Goal: Transaction & Acquisition: Book appointment/travel/reservation

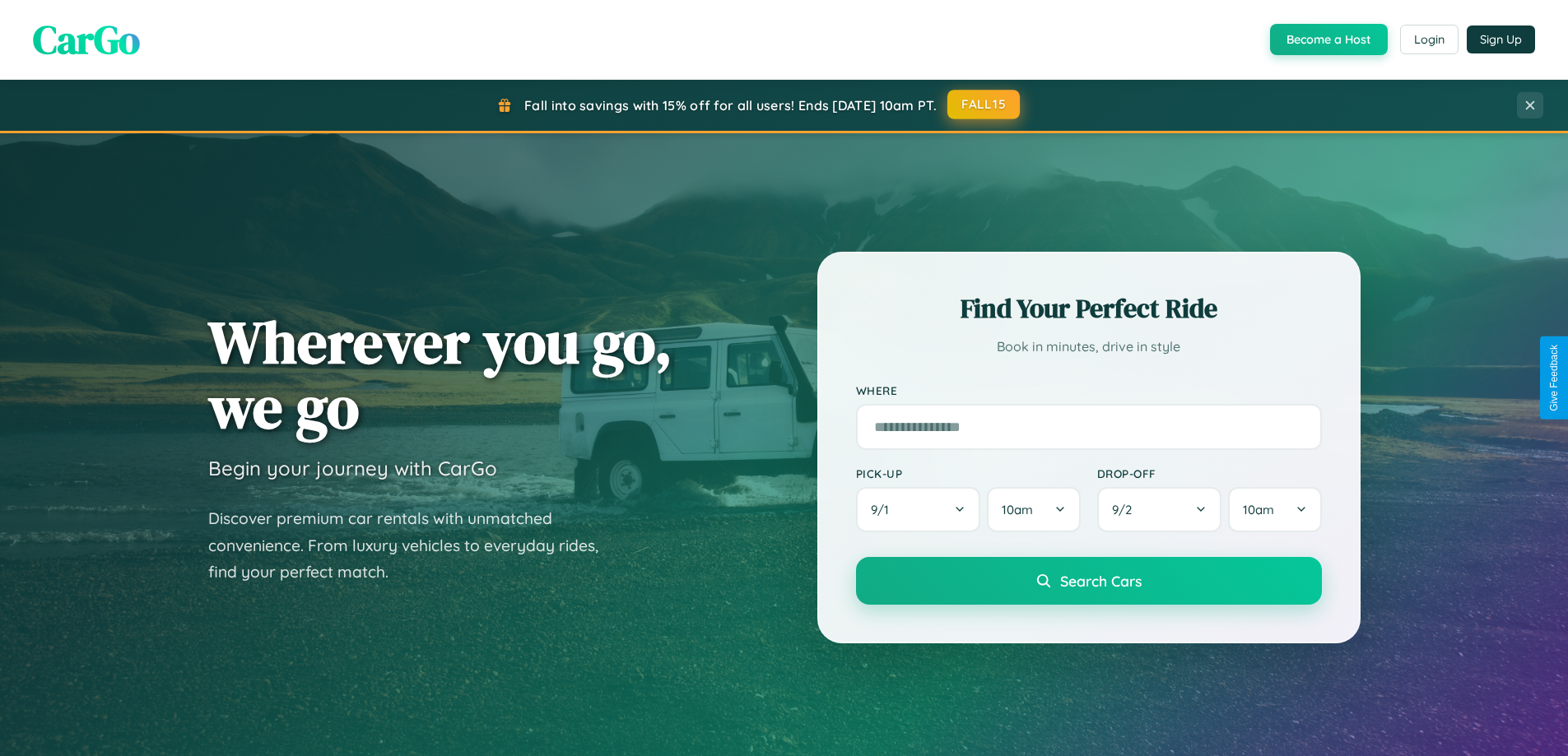
click at [985, 105] on button "FALL15" at bounding box center [984, 104] width 73 height 29
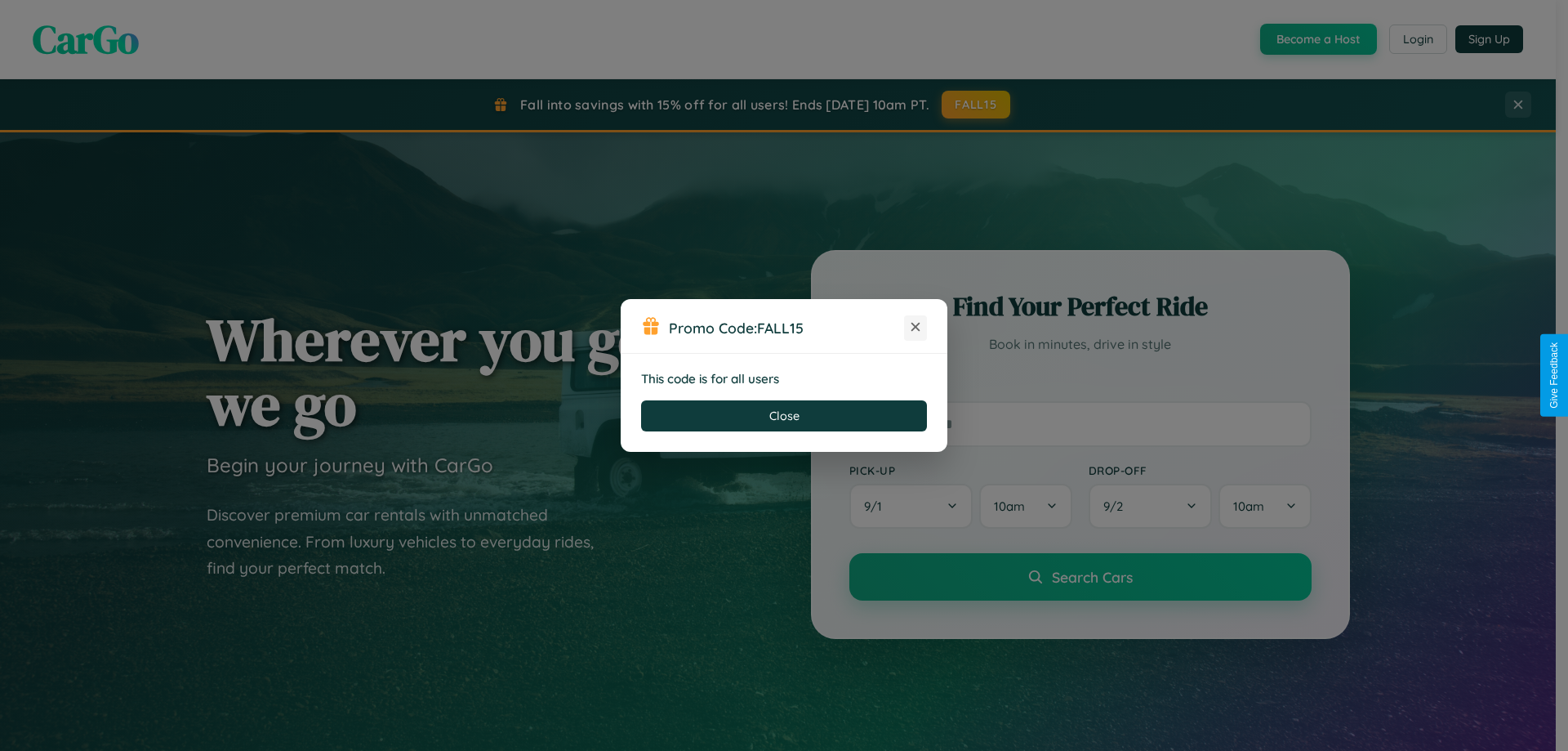
click at [915, 328] on icon at bounding box center [915, 326] width 17 height 17
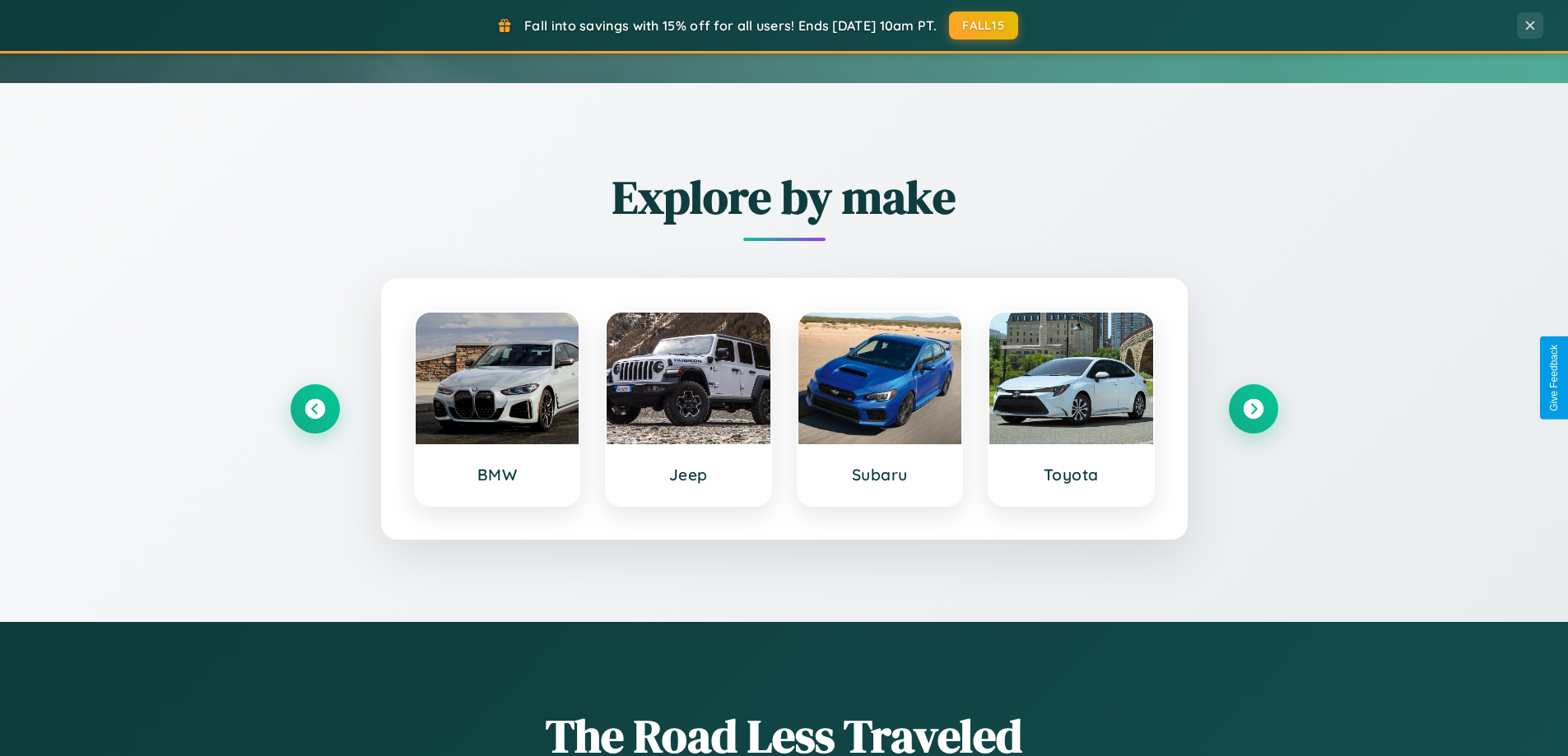
scroll to position [709, 0]
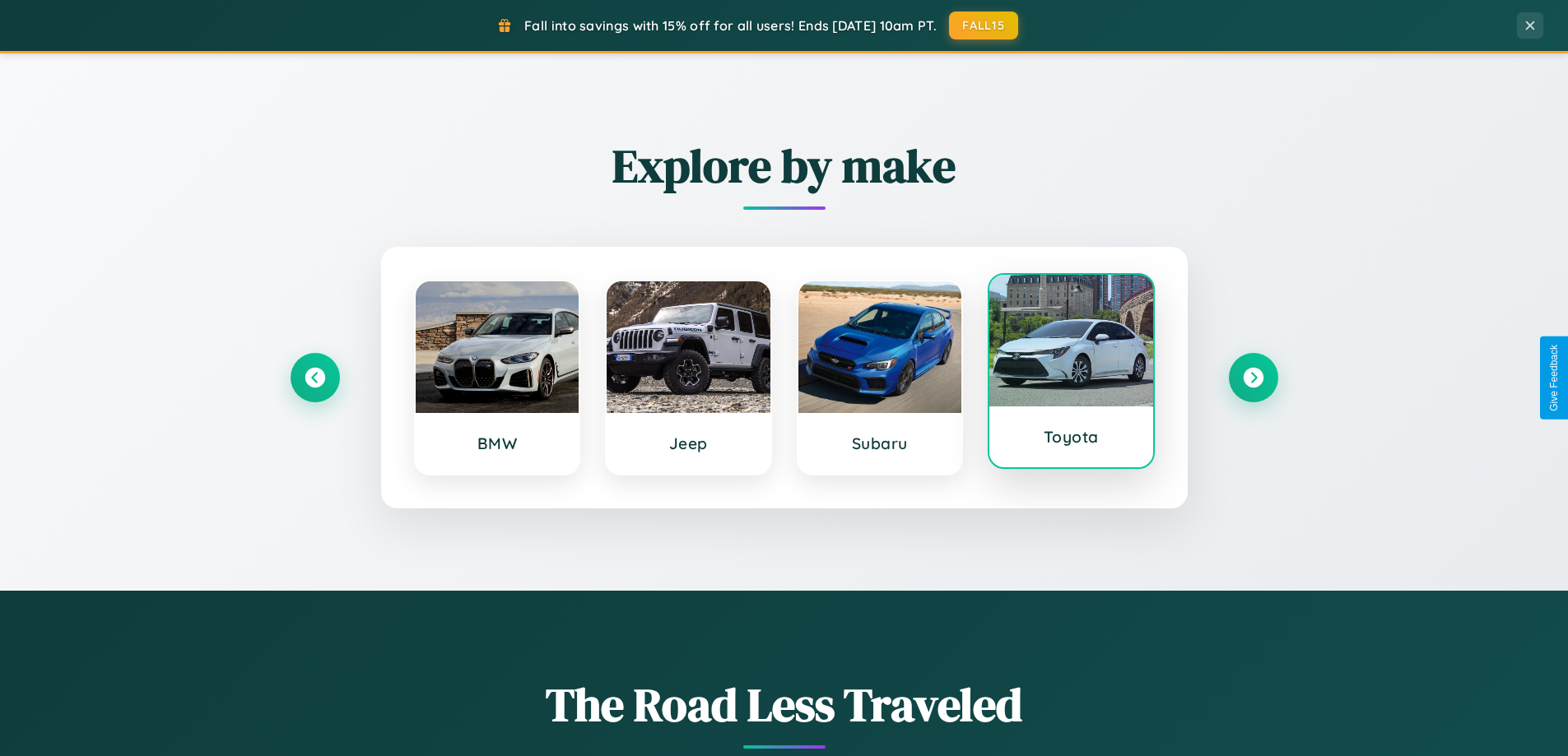
click at [1071, 371] on div at bounding box center [1071, 341] width 163 height 131
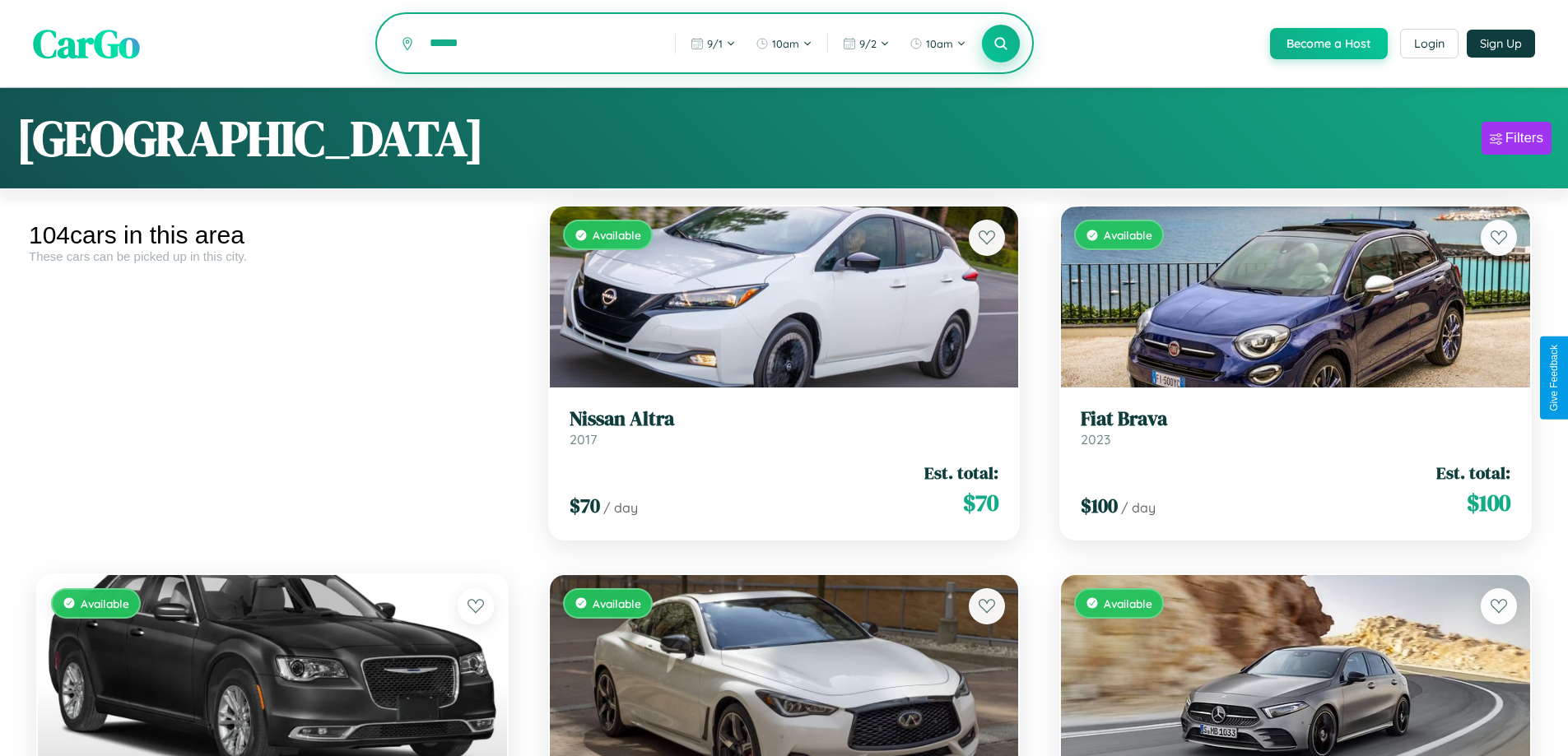
type input "******"
click at [1000, 44] on icon at bounding box center [1002, 43] width 16 height 16
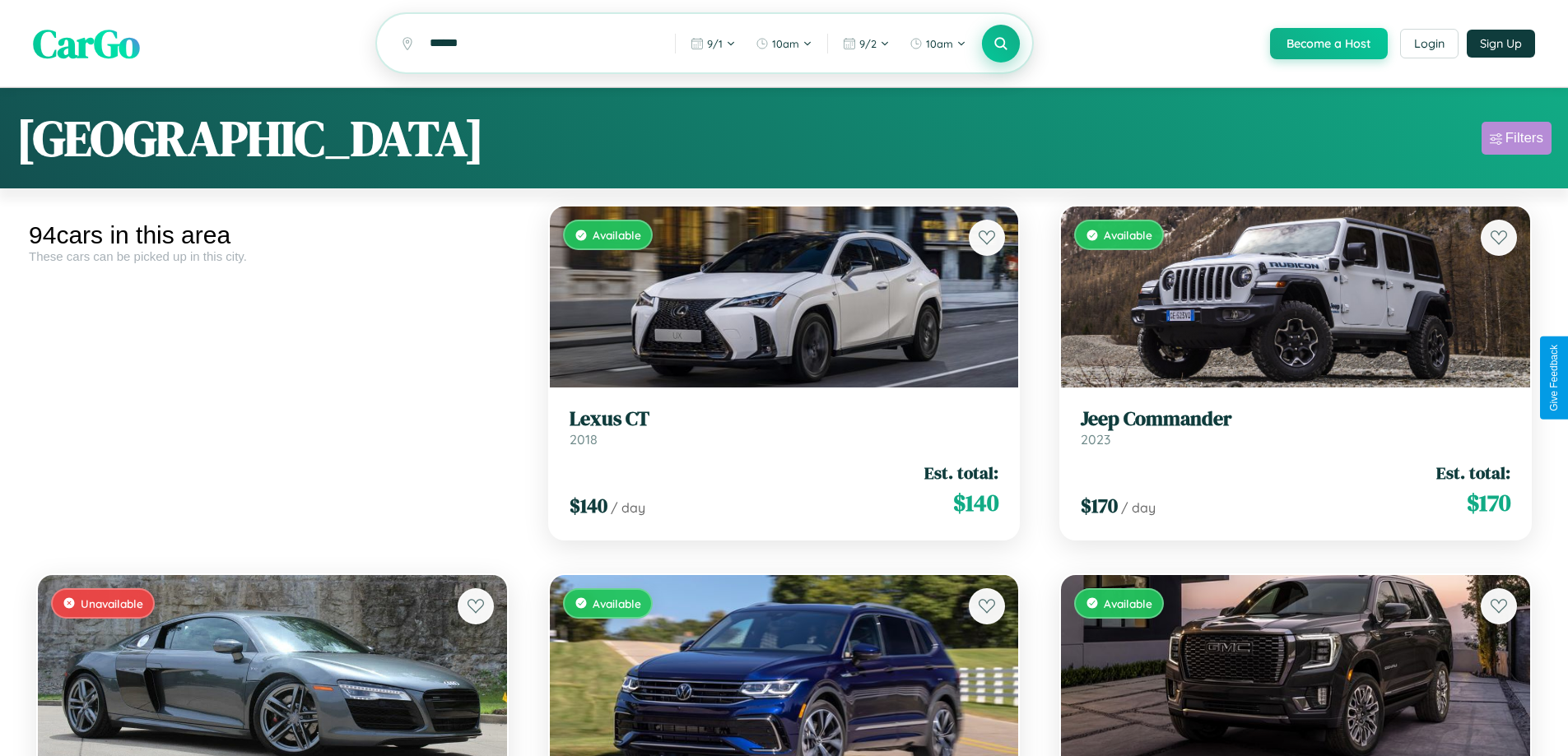
click at [1516, 140] on div "Filters" at bounding box center [1524, 138] width 38 height 17
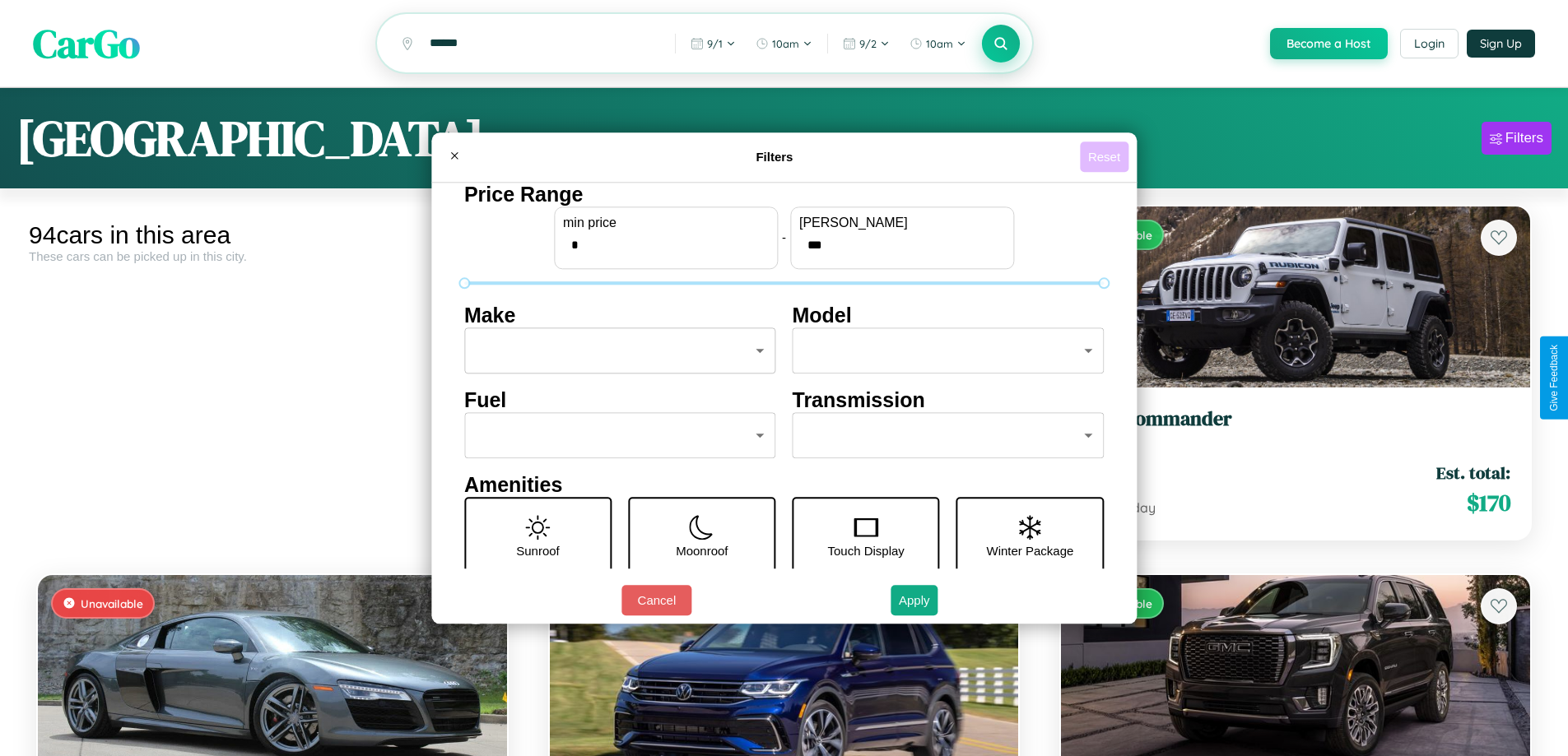
click at [1106, 156] on button "Reset" at bounding box center [1104, 156] width 49 height 30
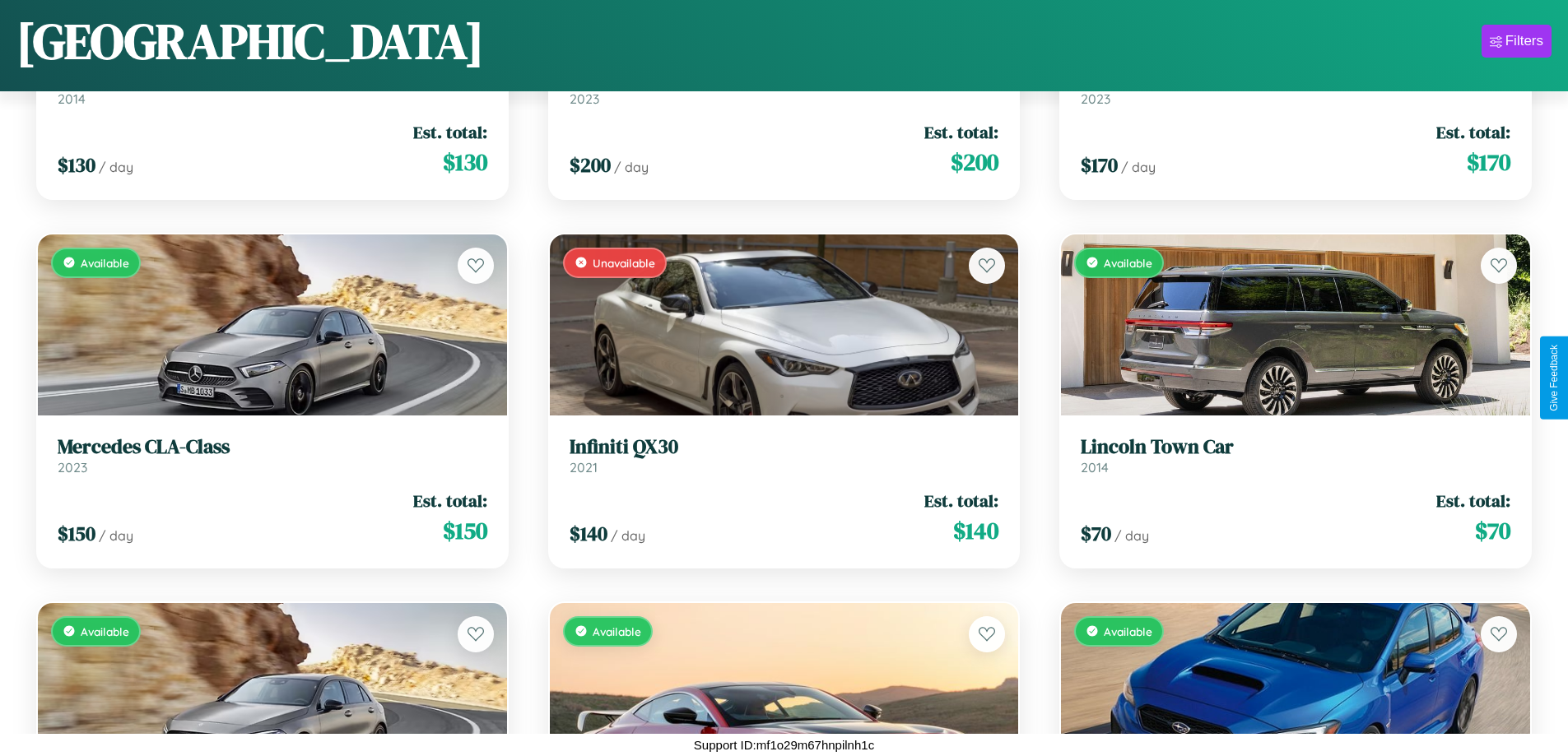
scroll to position [9807, 0]
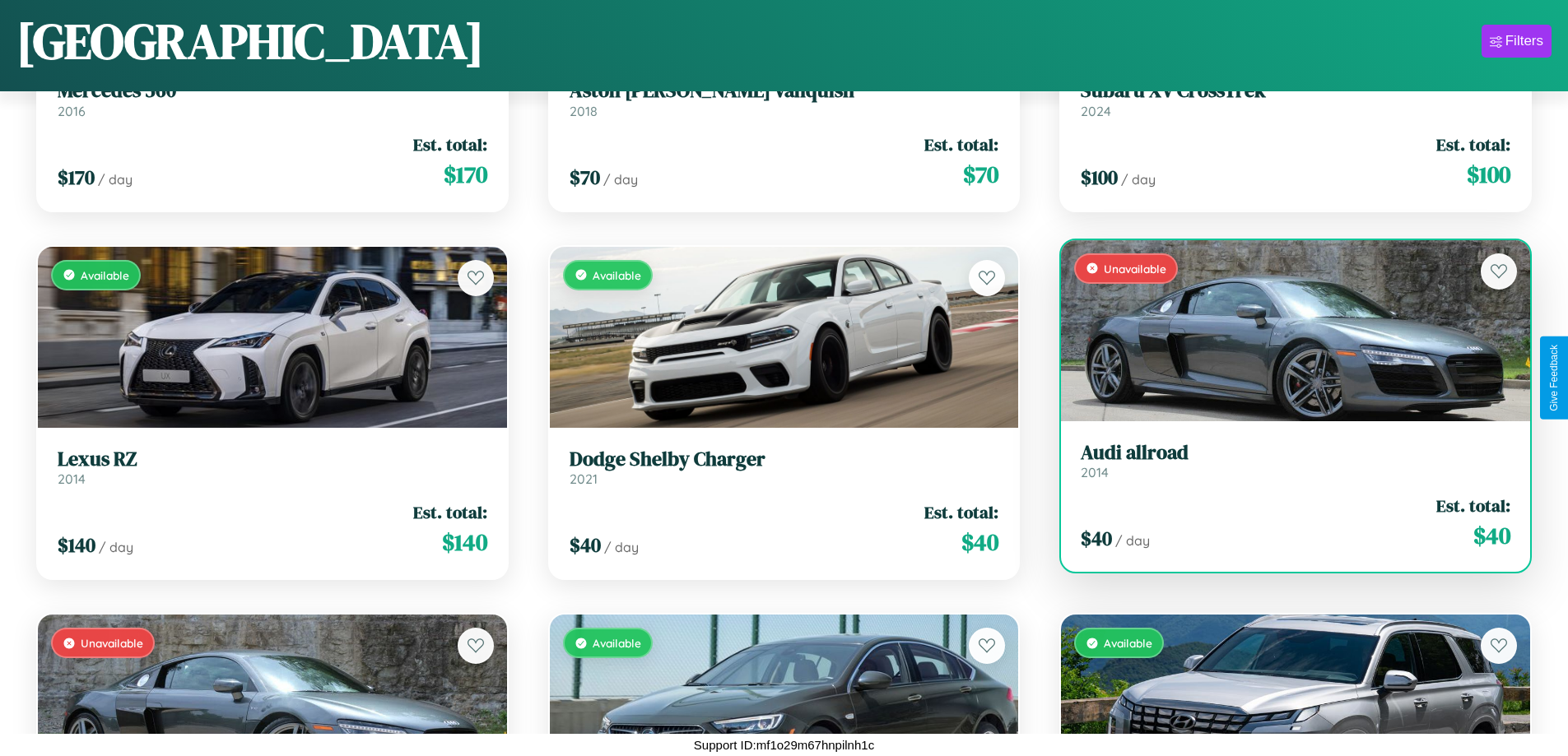
click at [1285, 467] on link "Audi allroad 2014" at bounding box center [1295, 461] width 430 height 40
